Goal: Task Accomplishment & Management: Manage account settings

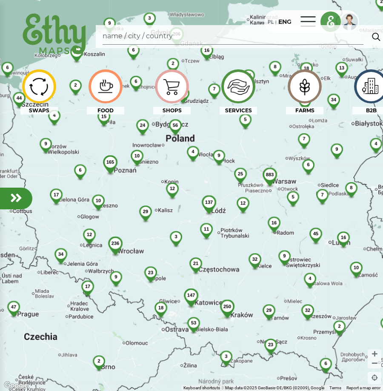
click at [333, 21] on img at bounding box center [331, 22] width 20 height 20
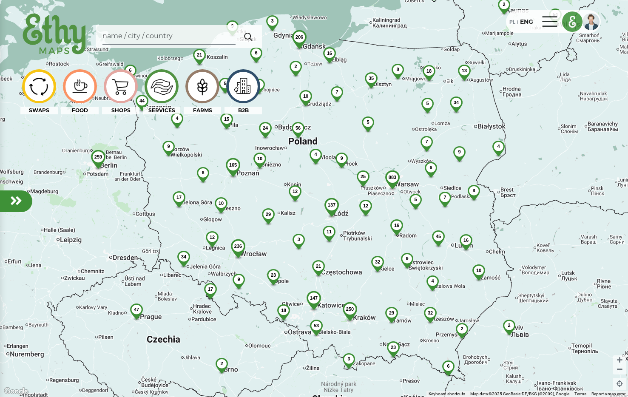
click at [383, 18] on img at bounding box center [573, 22] width 20 height 20
click at [383, 23] on img at bounding box center [573, 22] width 20 height 20
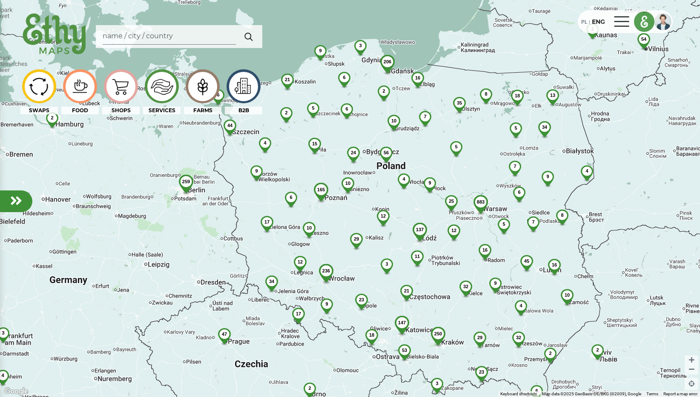
click at [383, 21] on img at bounding box center [644, 22] width 20 height 20
click at [383, 22] on div at bounding box center [662, 21] width 17 height 17
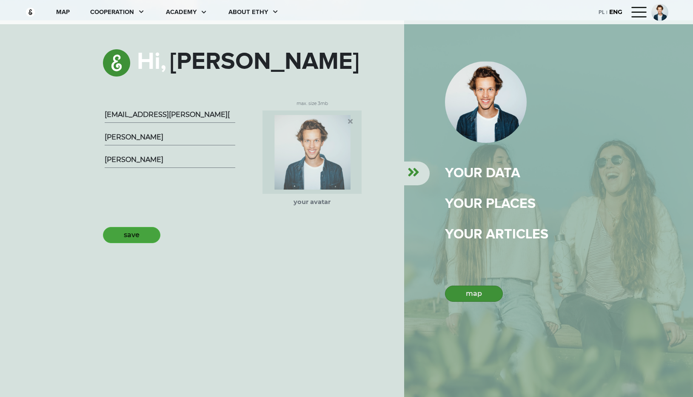
click at [136, 241] on button "save" at bounding box center [131, 235] width 57 height 16
